Goal: Information Seeking & Learning: Learn about a topic

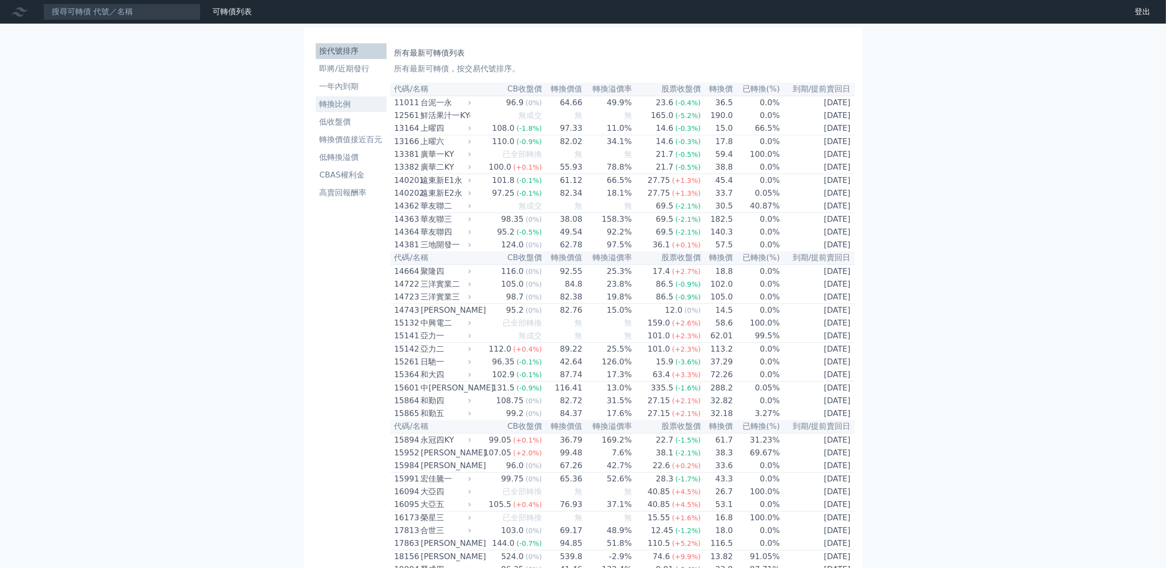
click at [336, 105] on li "轉換比例" at bounding box center [351, 104] width 71 height 12
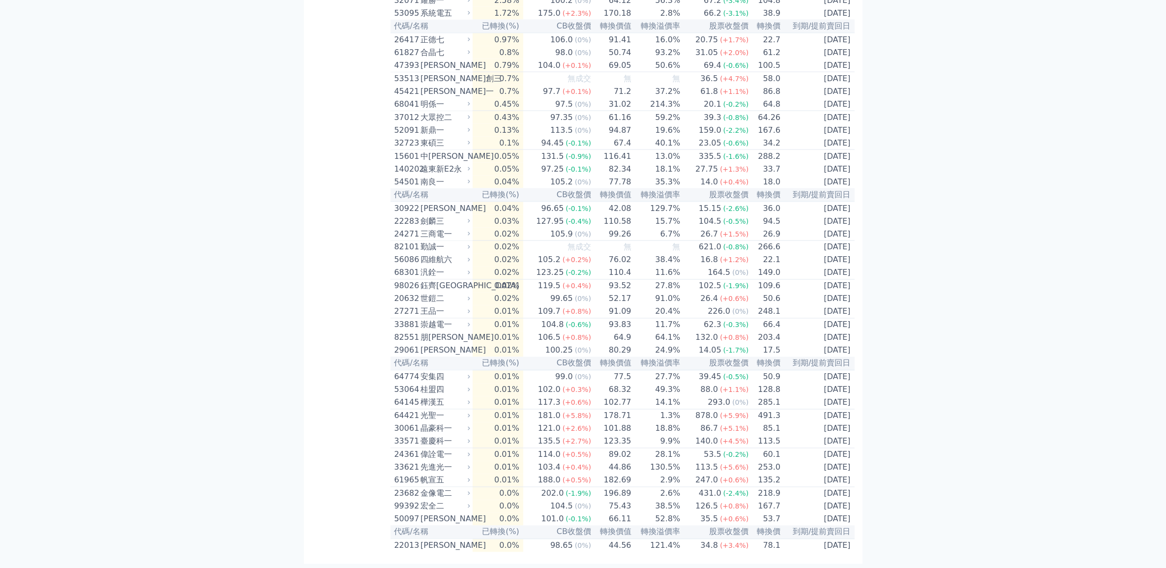
scroll to position [2280, 0]
click at [471, 425] on icon at bounding box center [469, 428] width 6 height 6
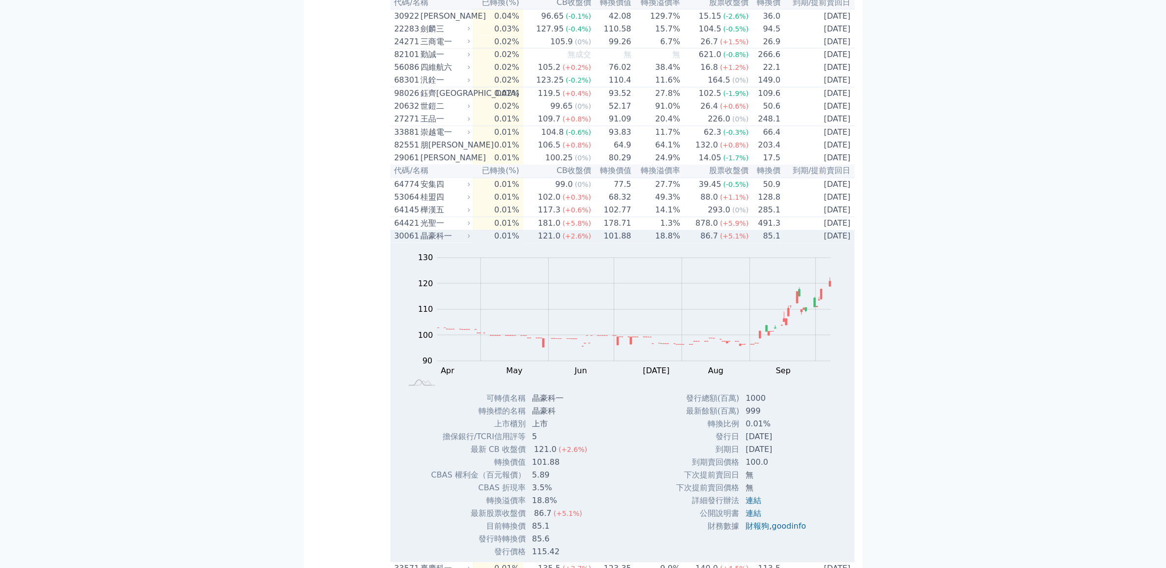
click at [471, 240] on icon at bounding box center [469, 236] width 6 height 6
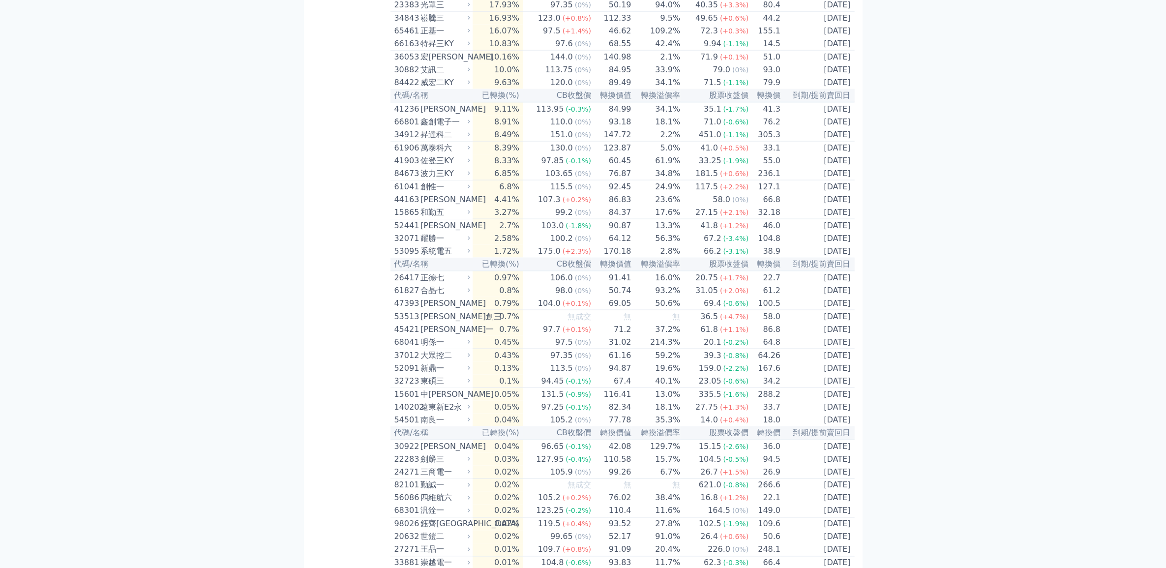
scroll to position [1788, 0]
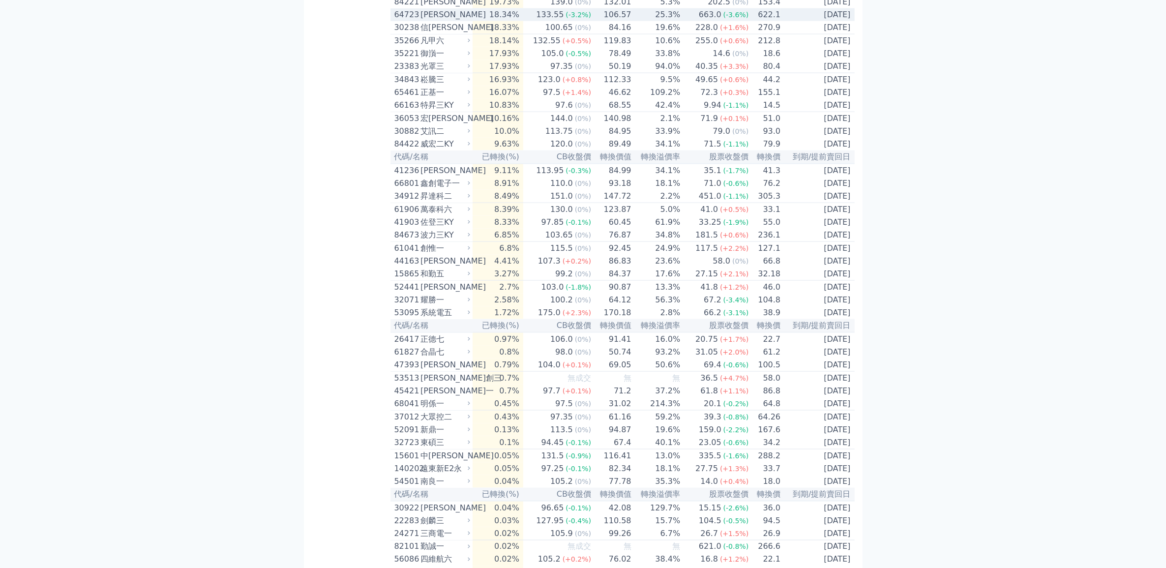
click at [503, 21] on td "18.34%" at bounding box center [498, 14] width 51 height 13
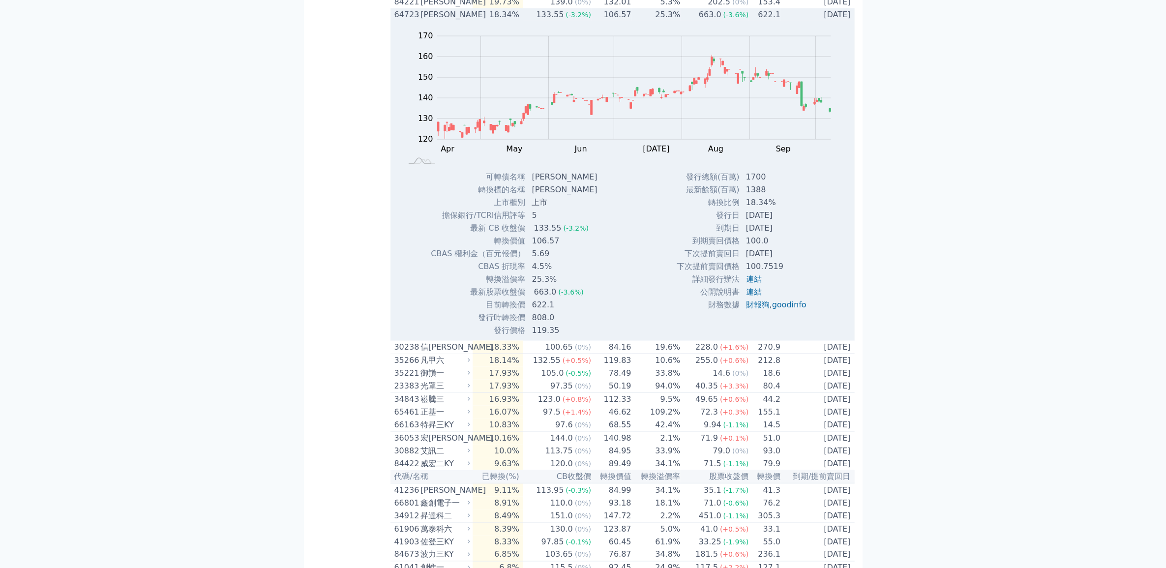
click at [503, 21] on td "18.34%" at bounding box center [498, 14] width 51 height 13
